Goal: Entertainment & Leisure: Consume media (video, audio)

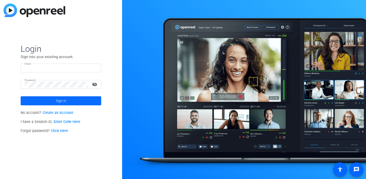
type input "[EMAIL_ADDRESS][DOMAIN_NAME]"
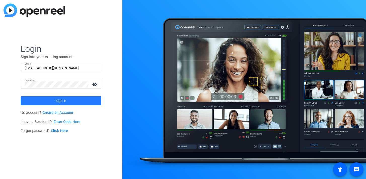
click at [72, 102] on span at bounding box center [61, 101] width 81 height 12
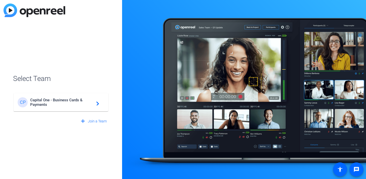
click at [58, 102] on span "Capital One - Business Cards & Payments" at bounding box center [61, 102] width 63 height 9
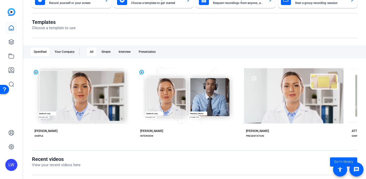
scroll to position [58, 0]
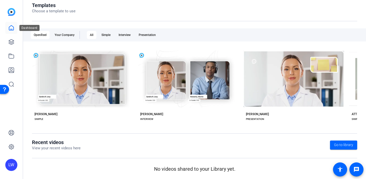
click at [10, 26] on icon at bounding box center [11, 28] width 6 height 6
click at [15, 44] on link at bounding box center [11, 42] width 12 height 12
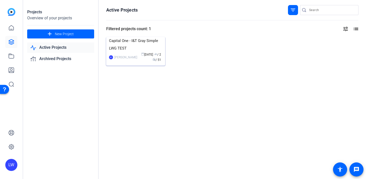
click at [141, 37] on img at bounding box center [135, 37] width 59 height 0
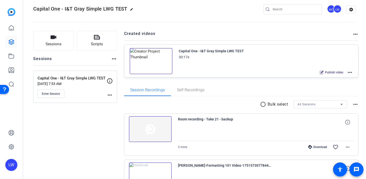
scroll to position [7, 0]
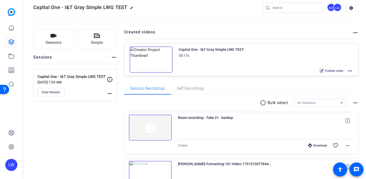
click at [152, 59] on img at bounding box center [151, 60] width 43 height 26
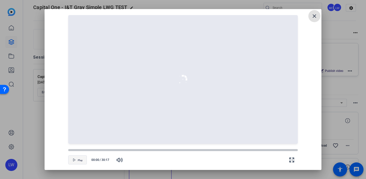
click at [81, 159] on span "Play" at bounding box center [80, 160] width 5 height 3
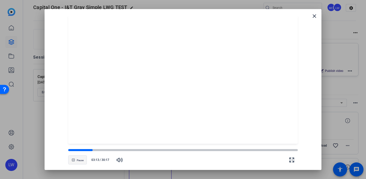
click at [80, 162] on span "button" at bounding box center [78, 160] width 18 height 12
click at [94, 151] on div at bounding box center [82, 150] width 29 height 3
click at [80, 159] on span "Pause" at bounding box center [80, 160] width 7 height 3
